Goal: Check status

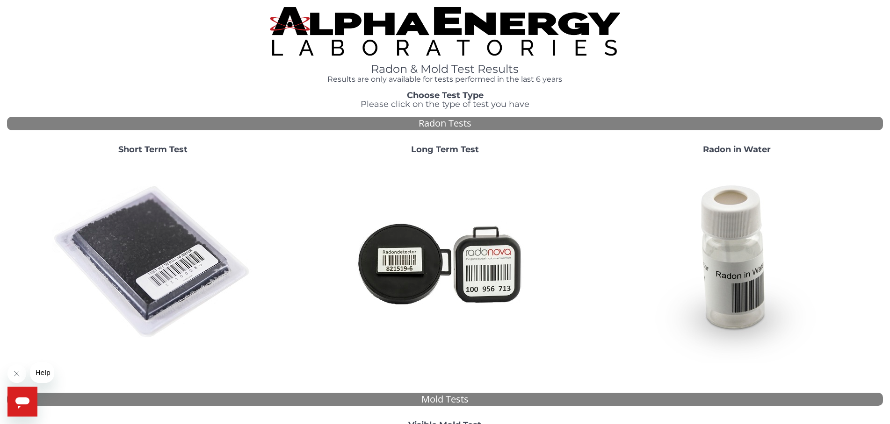
click at [163, 150] on strong "Short Term Test" at bounding box center [152, 149] width 69 height 10
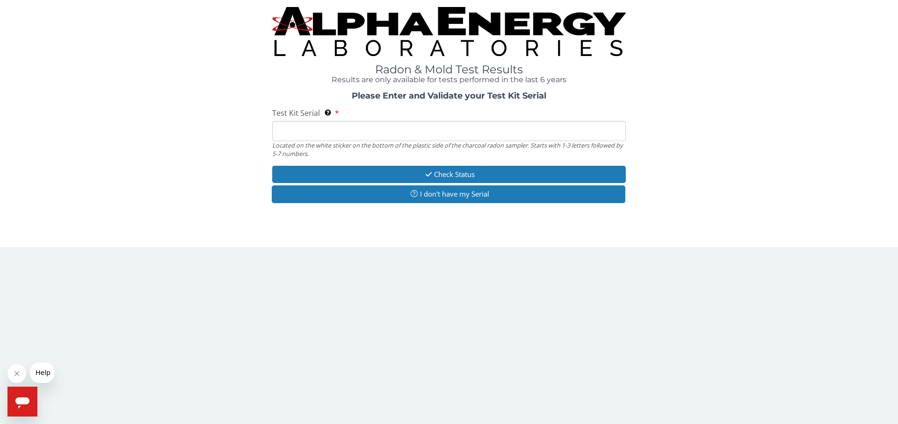
click at [296, 133] on input "Test Kit Serial Located on the white sticker on the bottom of the plastic side …" at bounding box center [448, 131] width 353 height 20
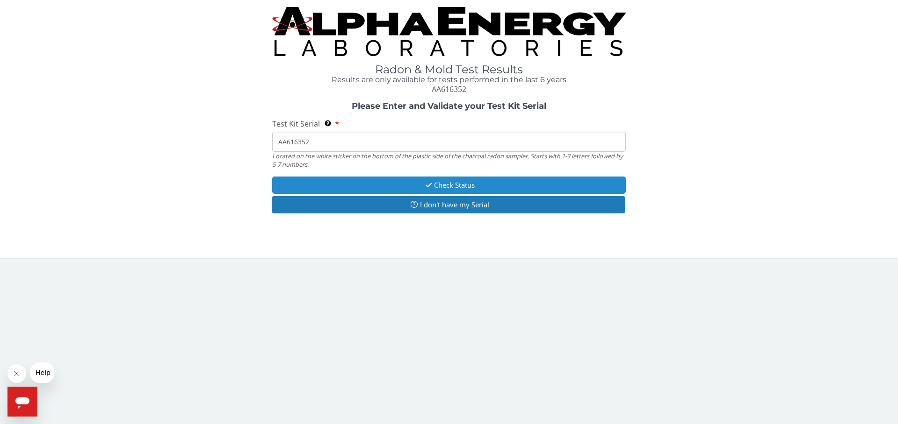
type input "AA616352"
click at [441, 182] on button "Check Status" at bounding box center [448, 185] width 353 height 17
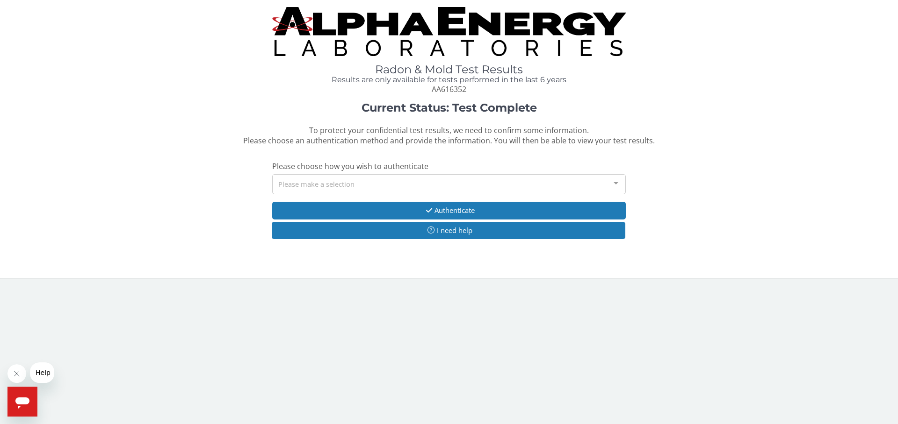
click at [615, 183] on div at bounding box center [615, 184] width 19 height 18
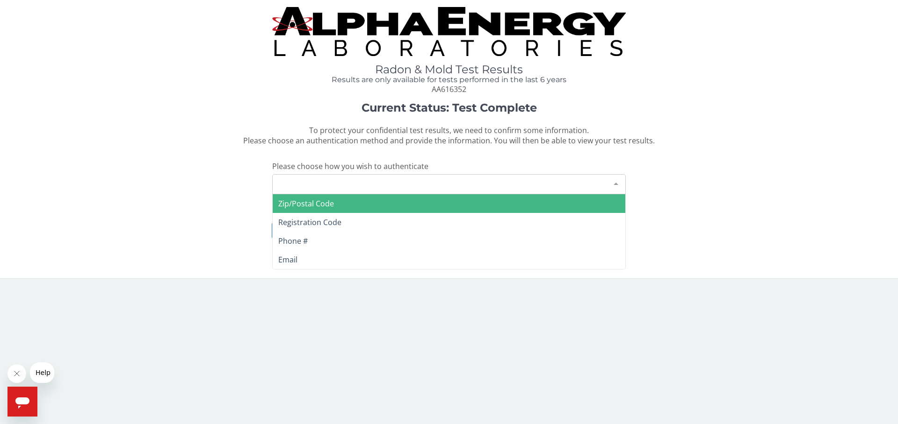
click at [307, 202] on span "Zip/Postal Code" at bounding box center [306, 204] width 56 height 10
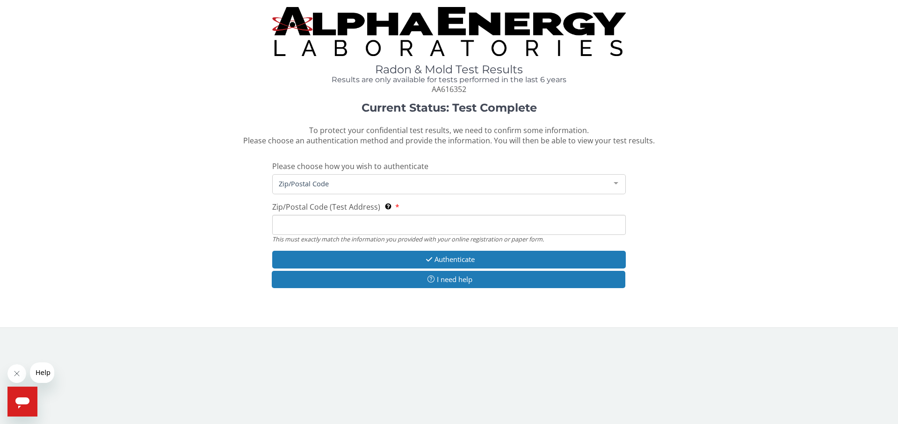
click at [302, 223] on input "Zip/Postal Code (Test Address) This must exactly match the information you prov…" at bounding box center [448, 225] width 353 height 20
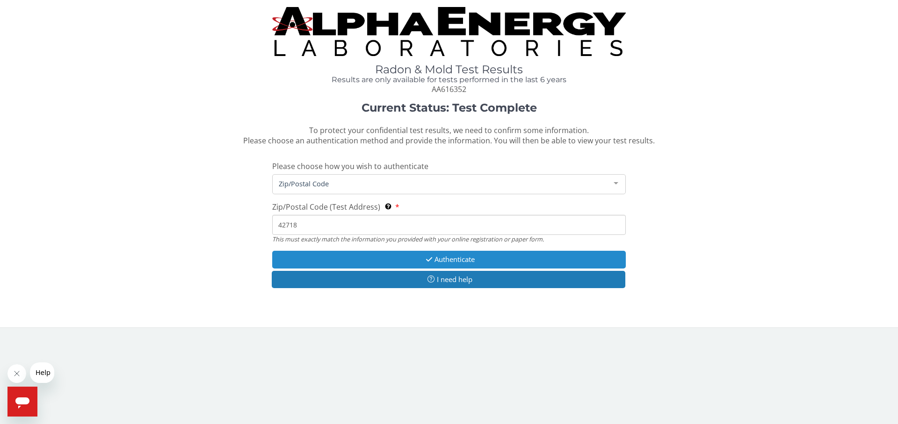
type input "42718"
click at [462, 259] on button "Authenticate" at bounding box center [448, 259] width 353 height 17
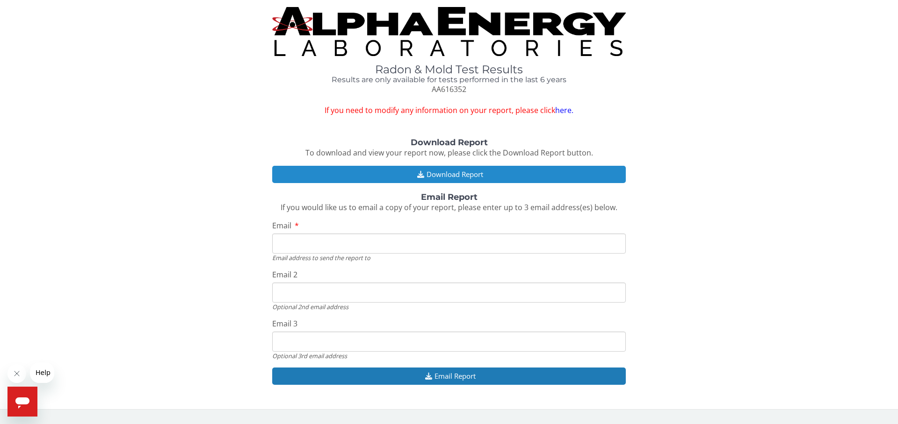
click at [461, 173] on button "Download Report" at bounding box center [448, 174] width 353 height 17
